Goal: Task Accomplishment & Management: Use online tool/utility

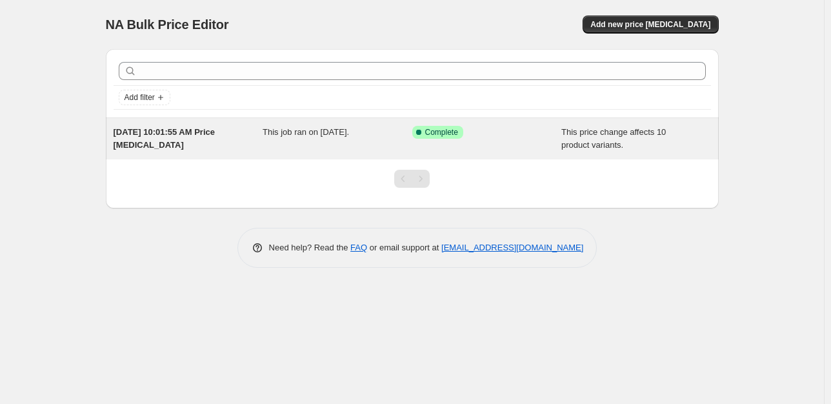
click at [328, 129] on span "This job ran on [DATE]." at bounding box center [306, 132] width 86 height 10
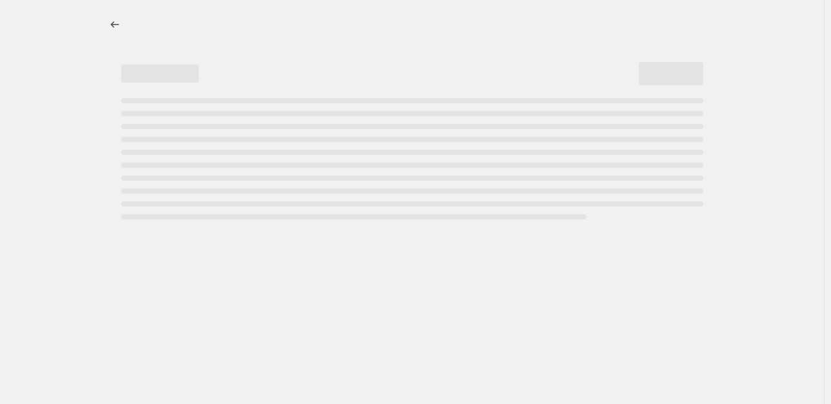
select select "margin"
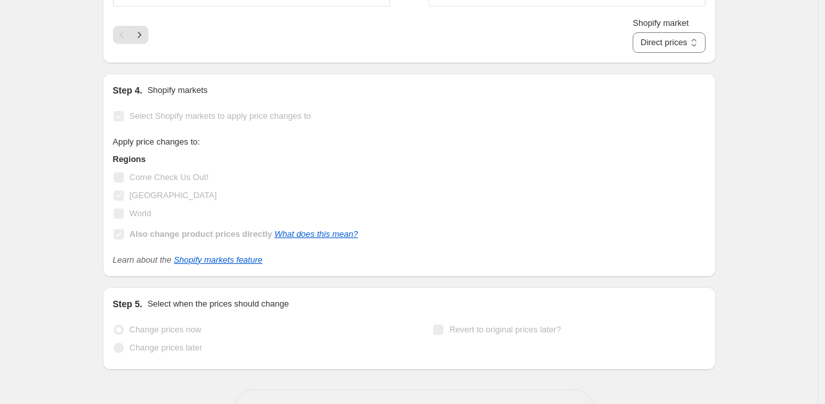
scroll to position [1461, 0]
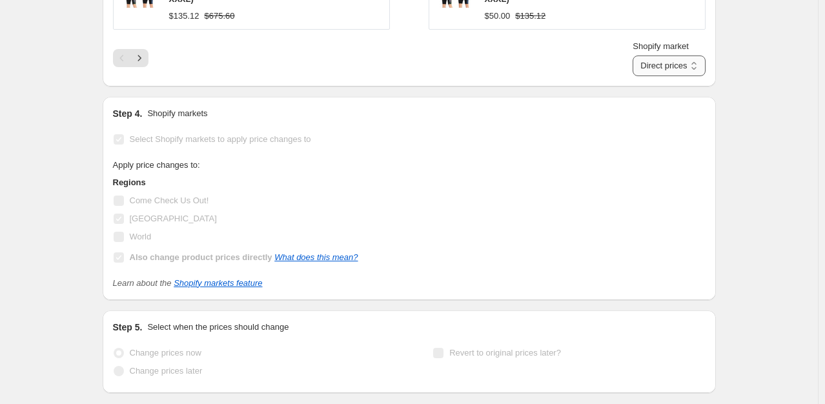
click at [658, 70] on select "Direct prices [GEOGRAPHIC_DATA]" at bounding box center [668, 66] width 72 height 21
select select "94059299102"
click at [632, 56] on select "Direct prices [GEOGRAPHIC_DATA]" at bounding box center [668, 66] width 72 height 21
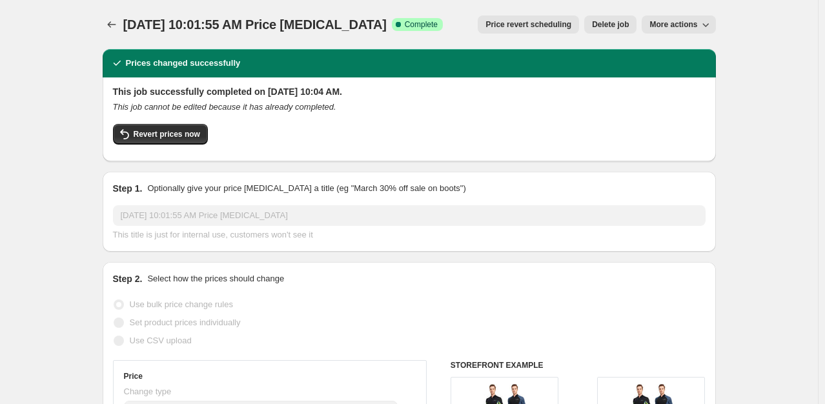
click at [674, 27] on span "More actions" at bounding box center [673, 24] width 48 height 10
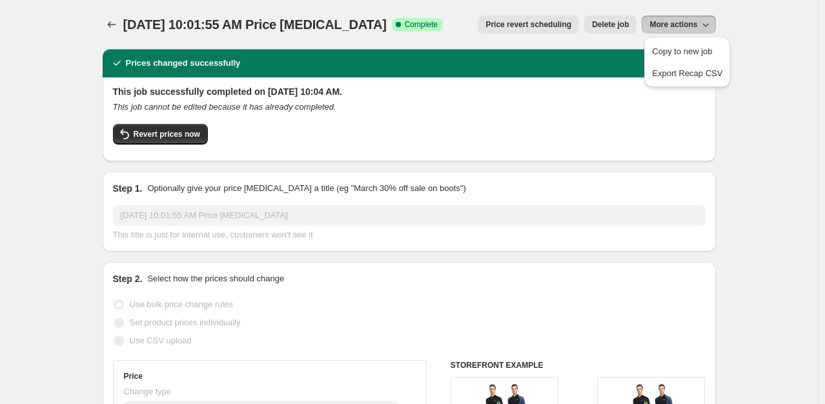
click at [512, 138] on div "Revert prices now" at bounding box center [409, 137] width 592 height 27
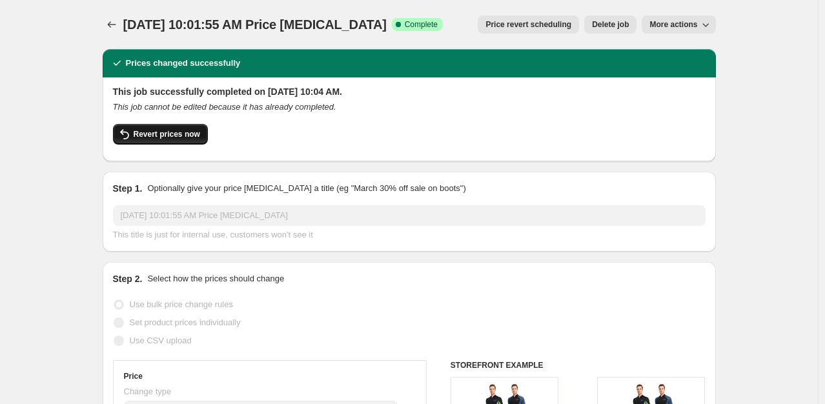
click at [176, 129] on span "Revert prices now" at bounding box center [167, 134] width 66 height 10
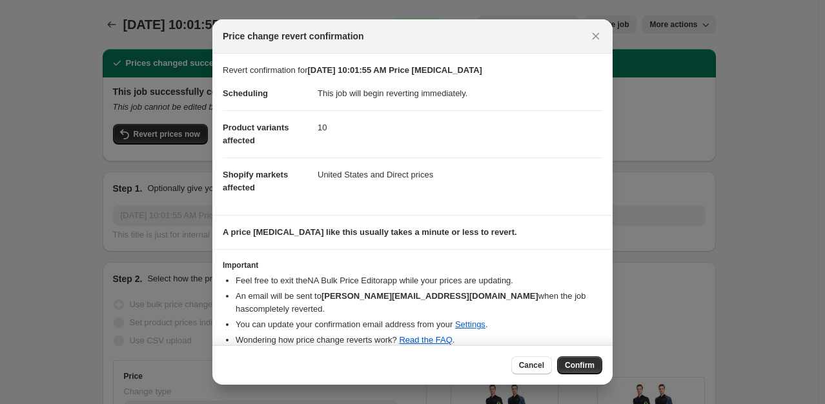
scroll to position [13, 0]
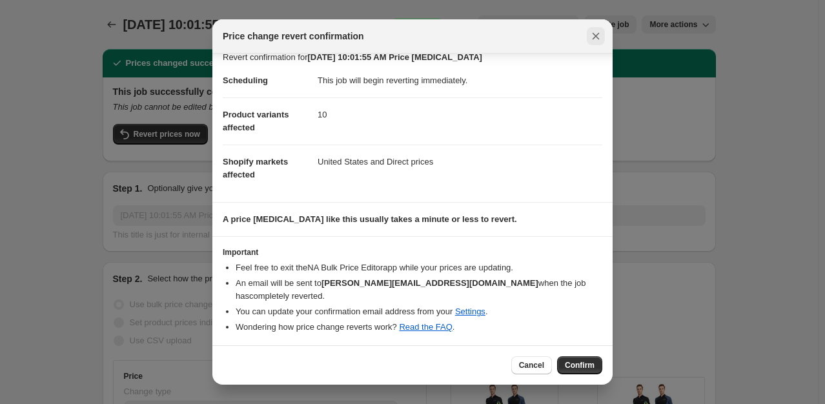
click at [601, 39] on icon "Close" at bounding box center [595, 36] width 13 height 13
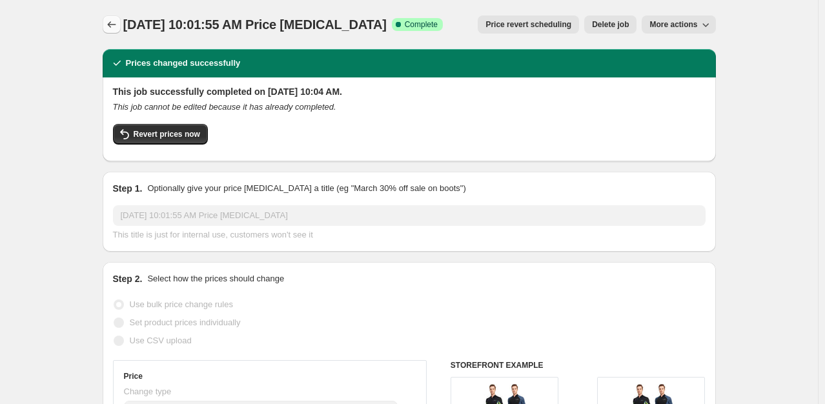
click at [112, 22] on icon "Price change jobs" at bounding box center [111, 24] width 13 height 13
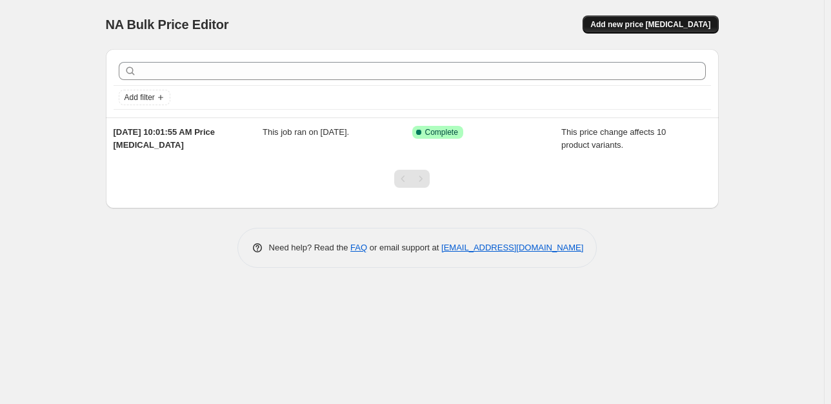
click at [688, 27] on span "Add new price [MEDICAL_DATA]" at bounding box center [650, 24] width 120 height 10
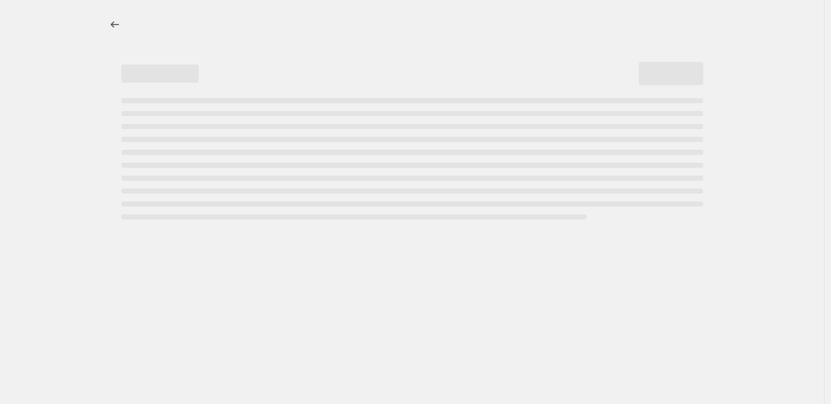
select select "percentage"
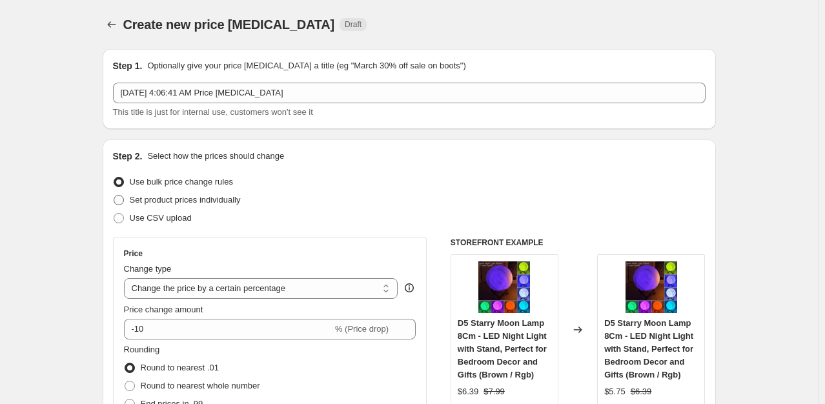
click at [179, 200] on span "Set product prices individually" at bounding box center [185, 200] width 111 height 10
click at [114, 196] on input "Set product prices individually" at bounding box center [114, 195] width 1 height 1
radio input "true"
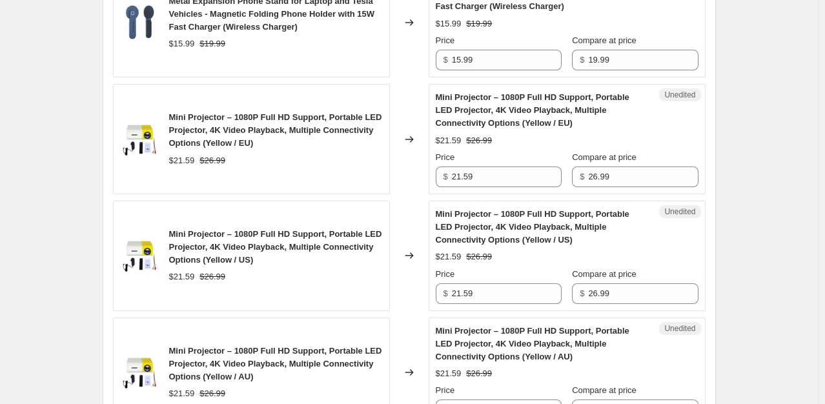
scroll to position [2013, 0]
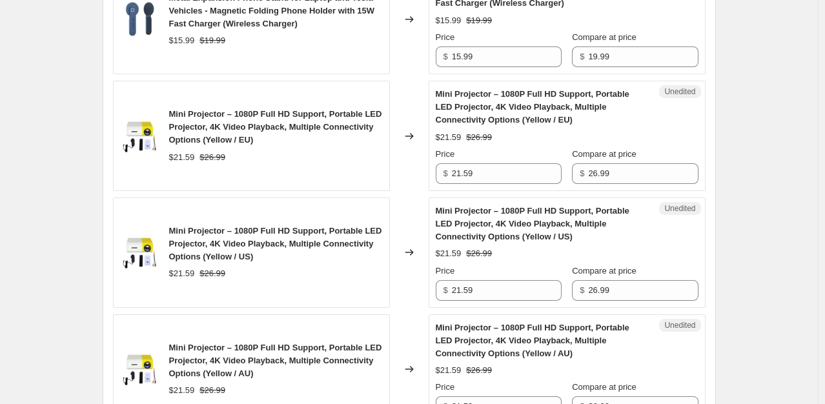
click at [385, 235] on div "Mini Projector – 1080P Full HD Support, Portable LED Projector, 4K Video Playba…" at bounding box center [251, 252] width 277 height 110
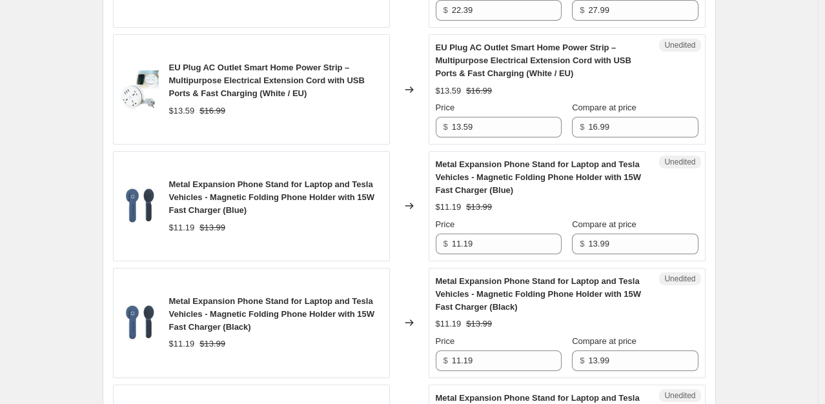
scroll to position [1420, 0]
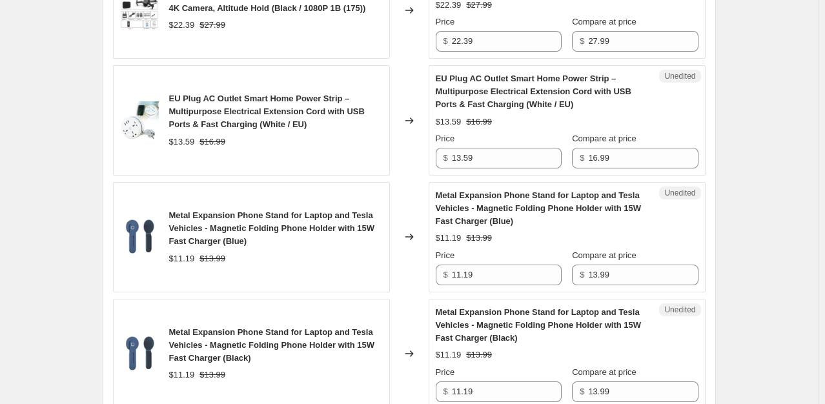
click at [534, 177] on div "D5 Starry Moon Lamp 8Cm - LED Night Light with Stand, Perfect for Bedroom Decor…" at bounding box center [409, 114] width 592 height 2250
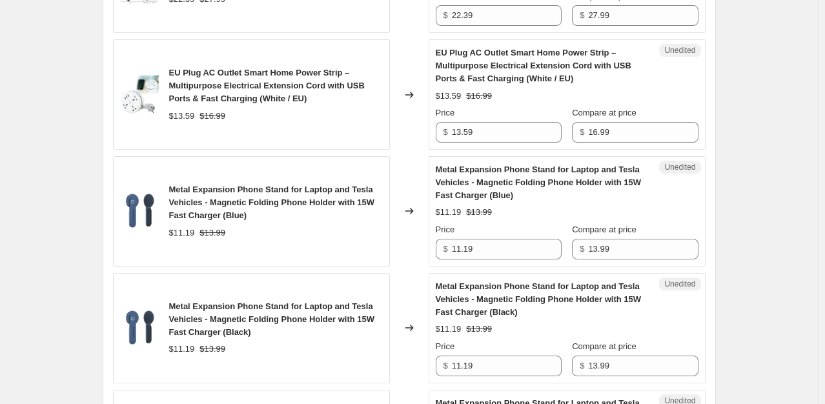
scroll to position [1497, 0]
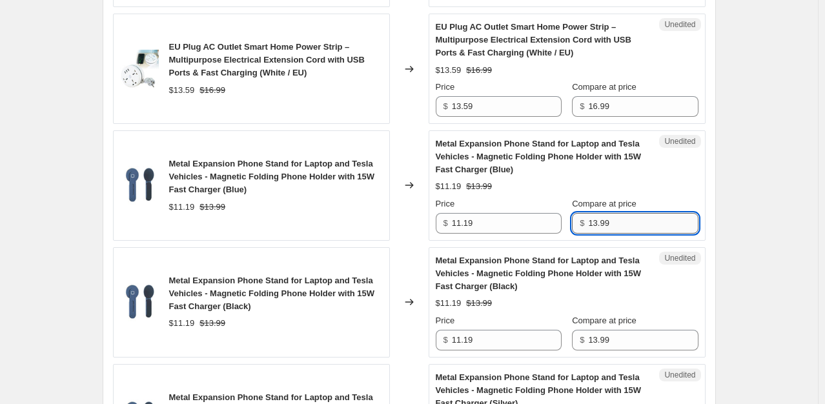
click at [625, 221] on input "13.99" at bounding box center [643, 223] width 110 height 21
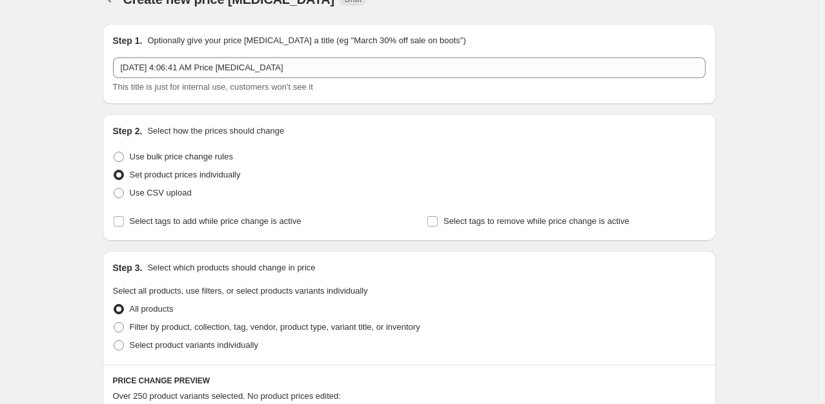
scroll to position [37, 0]
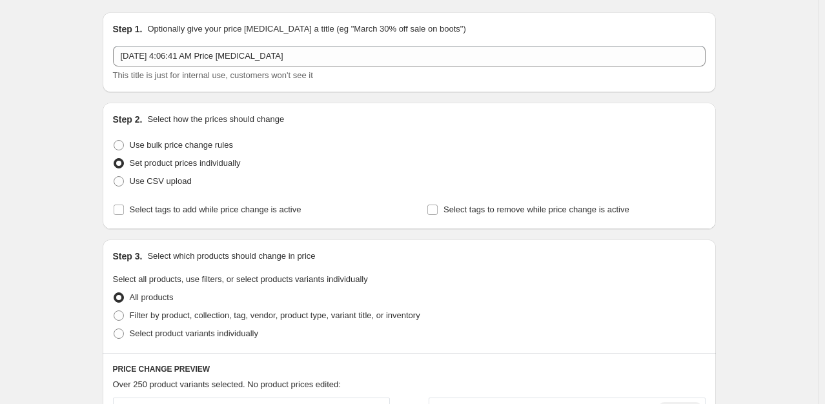
click at [124, 334] on span at bounding box center [119, 333] width 10 height 10
click at [114, 329] on input "Select product variants individually" at bounding box center [114, 328] width 1 height 1
radio input "true"
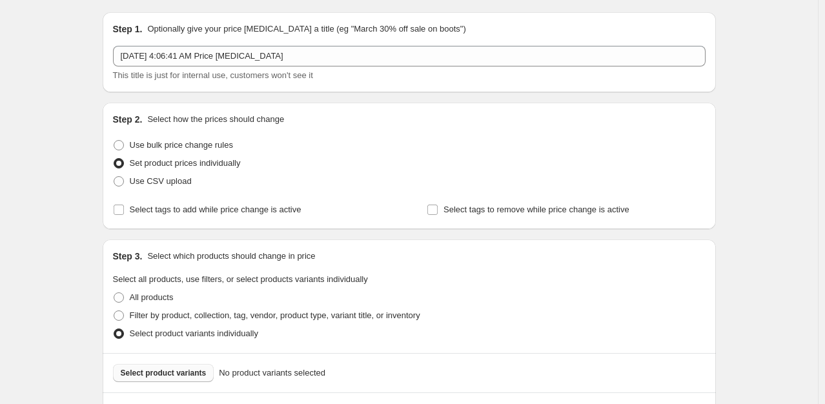
click at [163, 373] on span "Select product variants" at bounding box center [164, 373] width 86 height 10
click at [176, 319] on span "Filter by product, collection, tag, vendor, product type, variant title, or inv…" at bounding box center [275, 315] width 290 height 10
click at [114, 311] on input "Filter by product, collection, tag, vendor, product type, variant title, or inv…" at bounding box center [114, 310] width 1 height 1
radio input "true"
click at [331, 270] on div "Step 3. Select which products should change in price Select all products, use f…" at bounding box center [409, 296] width 613 height 114
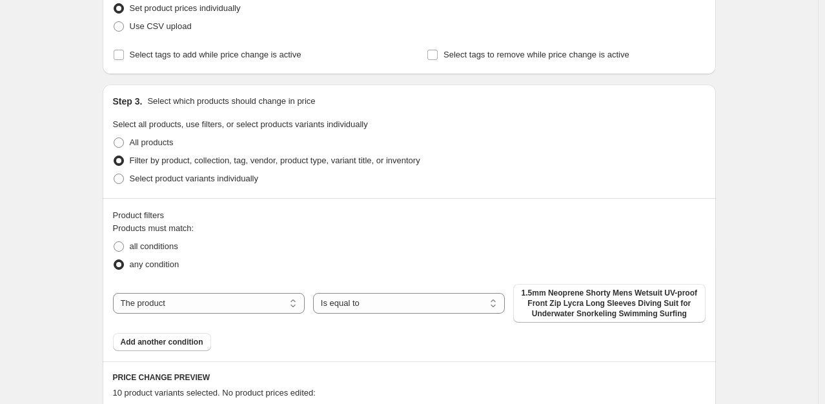
scroll to position [217, 0]
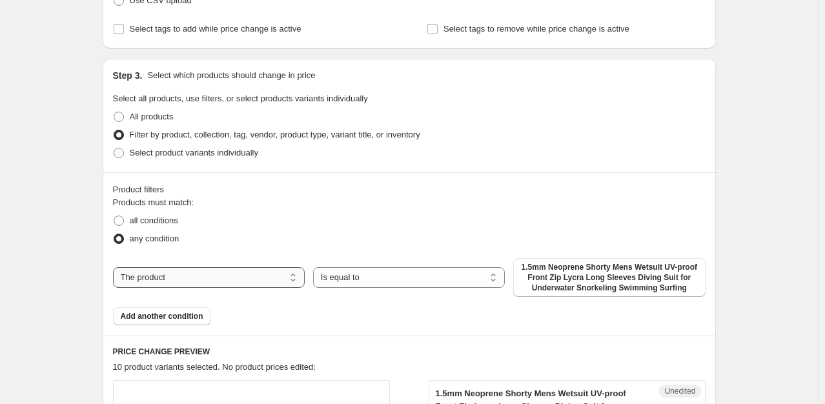
click at [272, 281] on select "The product The product's collection The product's tag The product's vendor The…" at bounding box center [209, 277] width 192 height 21
select select "collection"
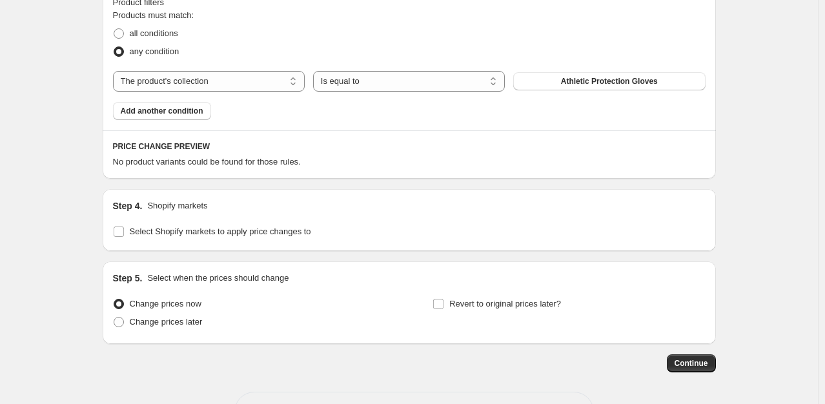
scroll to position [450, 0]
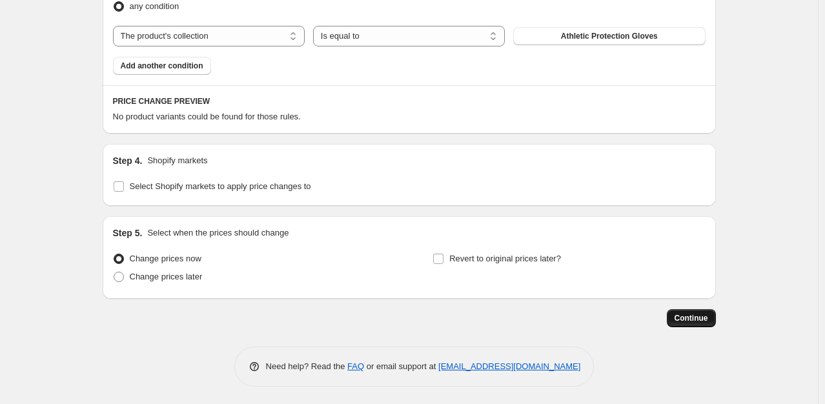
click at [684, 319] on span "Continue" at bounding box center [691, 318] width 34 height 10
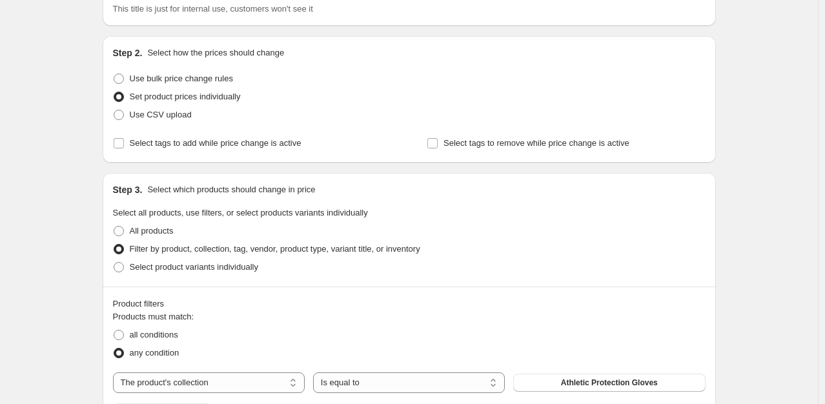
scroll to position [181, 0]
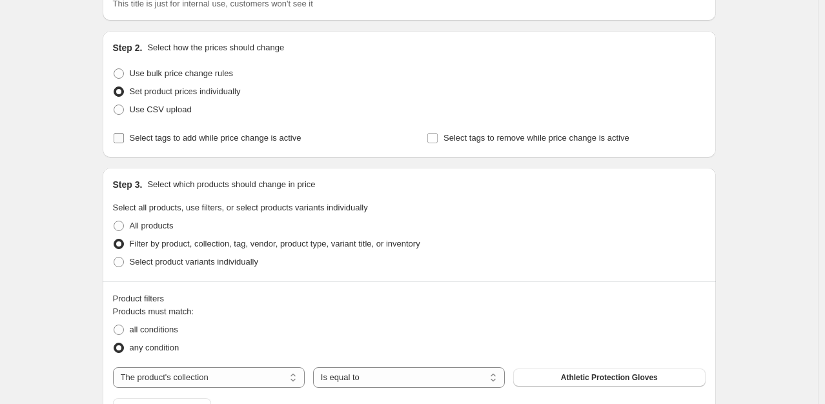
click at [122, 142] on input "Select tags to add while price change is active" at bounding box center [119, 138] width 10 height 10
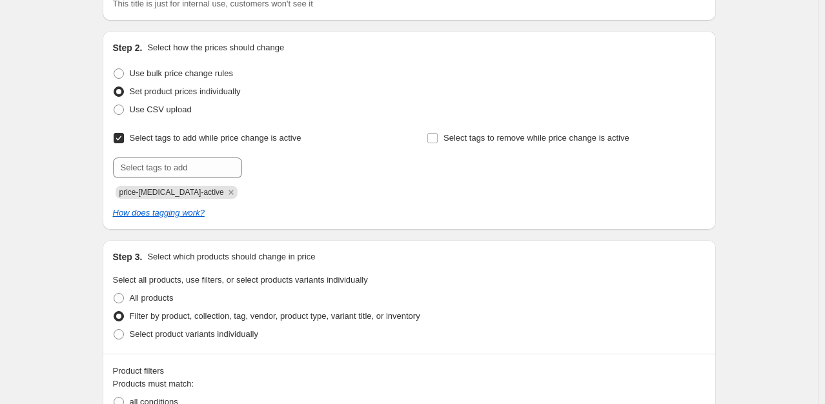
click at [124, 139] on input "Select tags to add while price change is active" at bounding box center [119, 138] width 10 height 10
checkbox input "false"
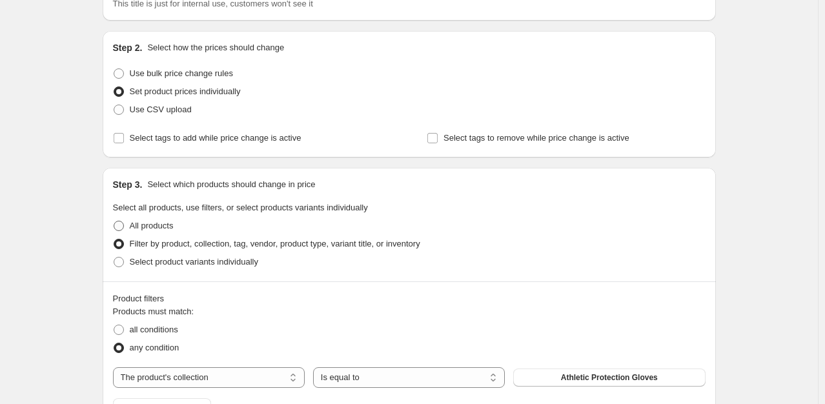
click at [123, 220] on span at bounding box center [119, 226] width 12 height 12
click at [114, 221] on input "All products" at bounding box center [114, 221] width 1 height 1
radio input "true"
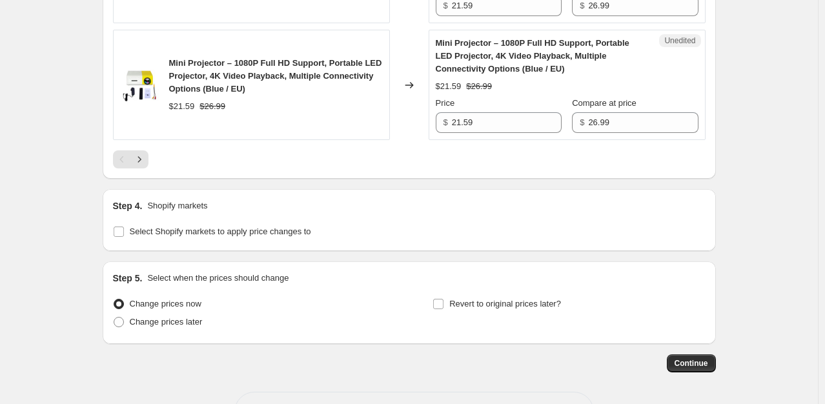
scroll to position [2572, 0]
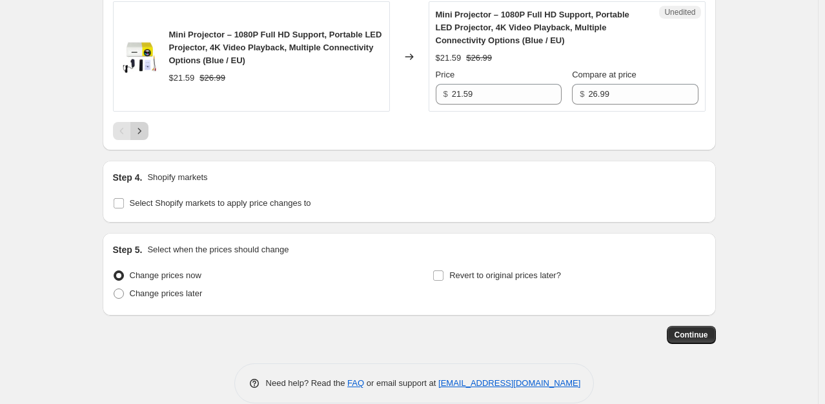
click at [146, 125] on icon "Next" at bounding box center [139, 131] width 13 height 13
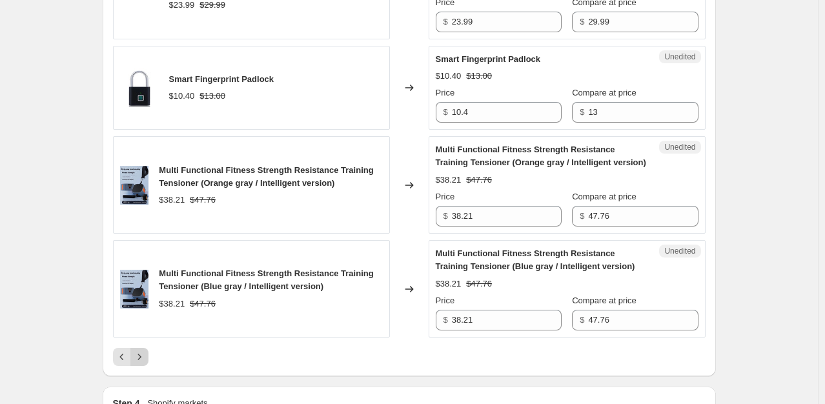
scroll to position [2417, 0]
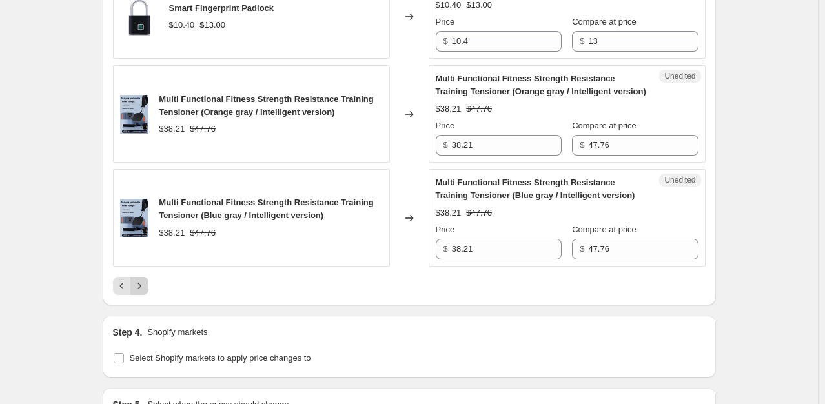
click at [145, 277] on button "Next" at bounding box center [139, 286] width 18 height 18
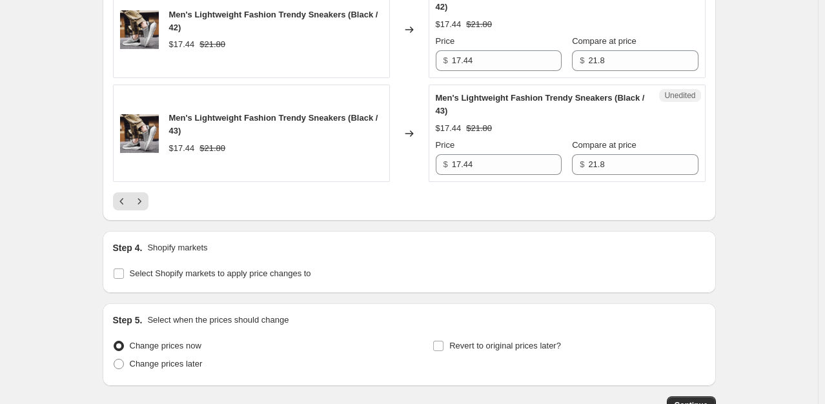
scroll to position [2301, 0]
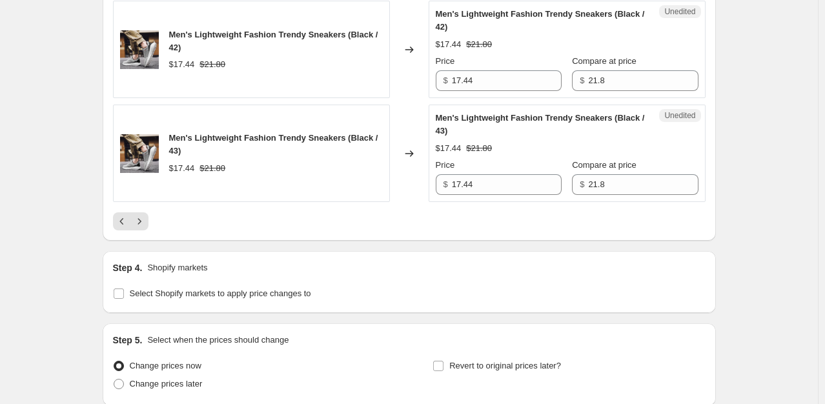
click at [475, 167] on div "Price $ 17.44" at bounding box center [499, 177] width 126 height 36
click at [488, 186] on input "17.44" at bounding box center [507, 184] width 110 height 21
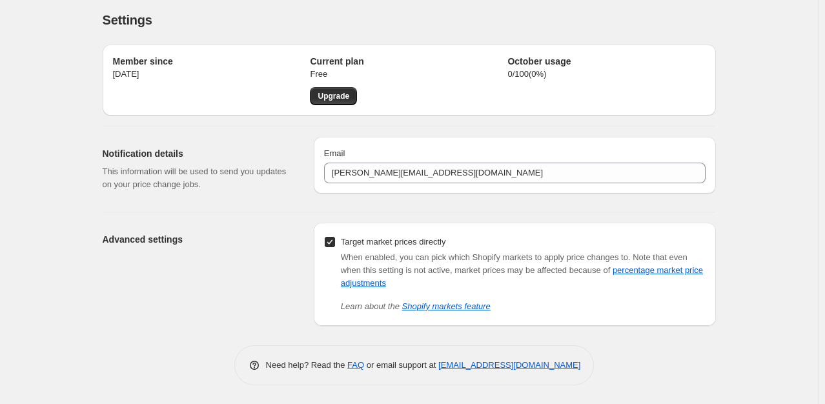
click at [201, 241] on h2 "Advanced settings" at bounding box center [198, 239] width 190 height 13
